Goal: Task Accomplishment & Management: Use online tool/utility

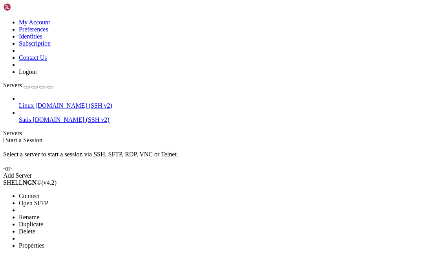
click at [31, 192] on span "Connect" at bounding box center [29, 195] width 21 height 7
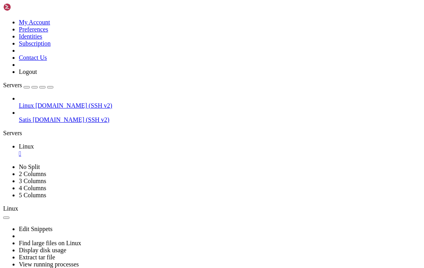
click at [268, 212] on div "Edit Snippets Find large files on Linux Display disk usage Extract tar file Vie…" at bounding box center [211, 247] width 417 height 70
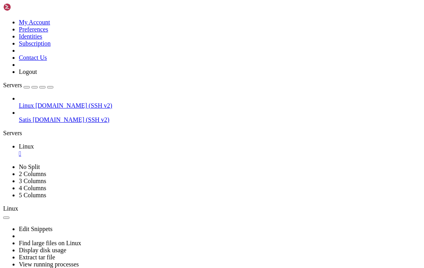
click at [268, 143] on ul "Linux " at bounding box center [211, 150] width 417 height 14
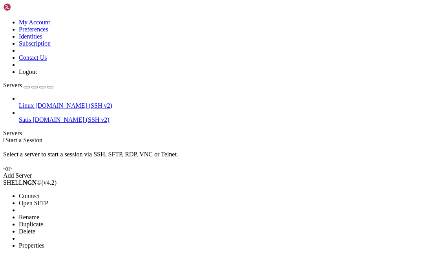
click at [76, 58] on div at bounding box center [212, 134] width 424 height 268
click at [69, 192] on li "Connect" at bounding box center [54, 195] width 71 height 7
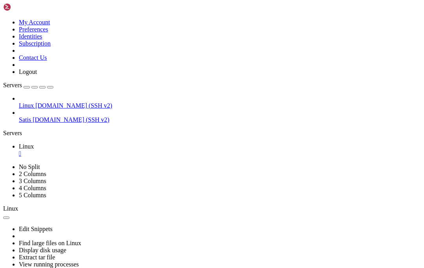
click at [266, 212] on div "Edit Snippets Find large files on Linux Display disk usage Extract tar file Vie…" at bounding box center [211, 247] width 417 height 70
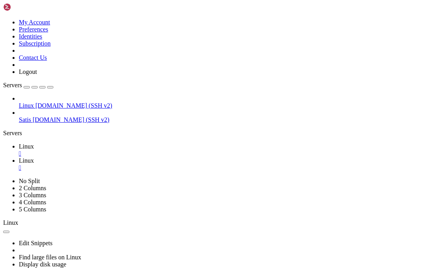
scroll to position [128, 0]
type input "/root/Website"
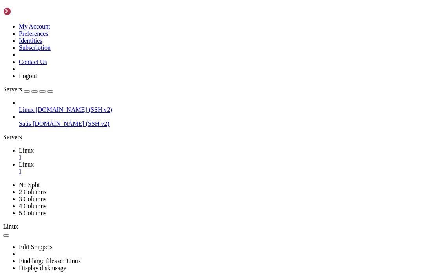
scroll to position [103, 0]
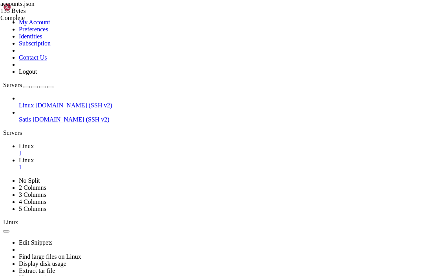
scroll to position [11, 0]
